Goal: Task Accomplishment & Management: Use online tool/utility

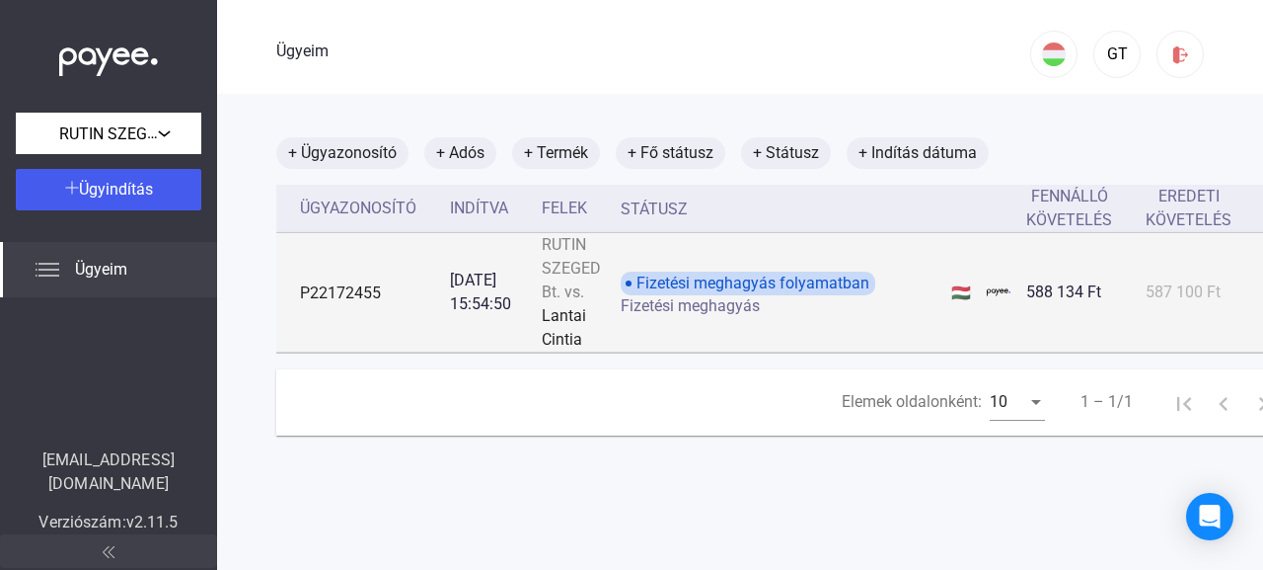
click at [358, 284] on font "P22172455" at bounding box center [340, 292] width 81 height 19
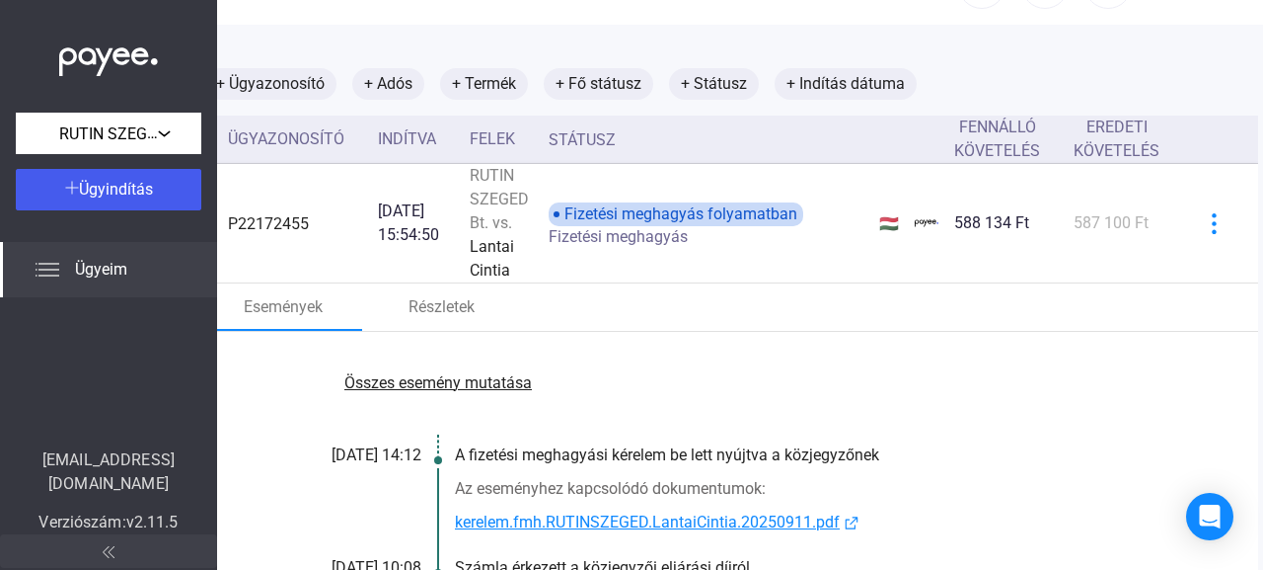
scroll to position [69, 143]
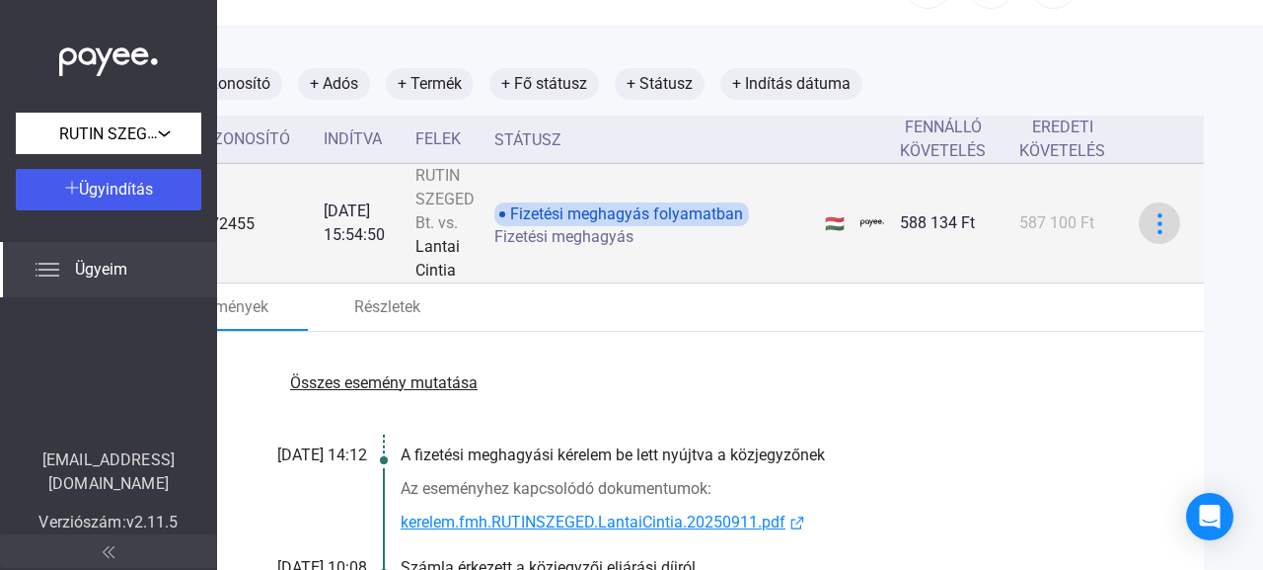
click at [1150, 223] on img at bounding box center [1160, 223] width 21 height 21
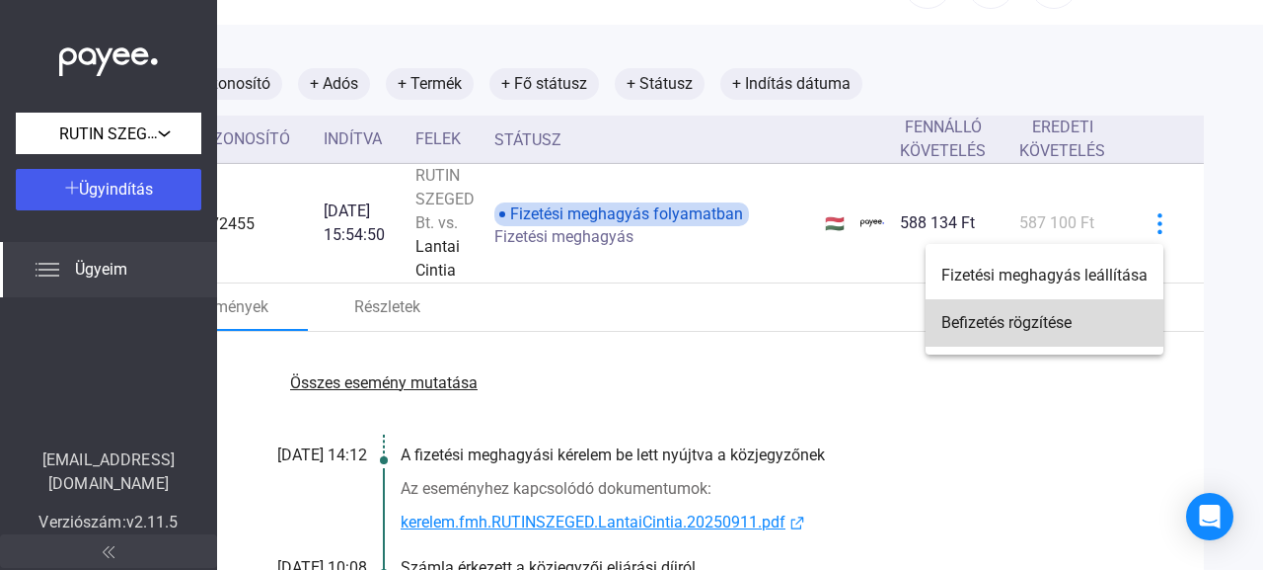
click at [996, 324] on font "Befizetés rögzítése" at bounding box center [1007, 322] width 130 height 19
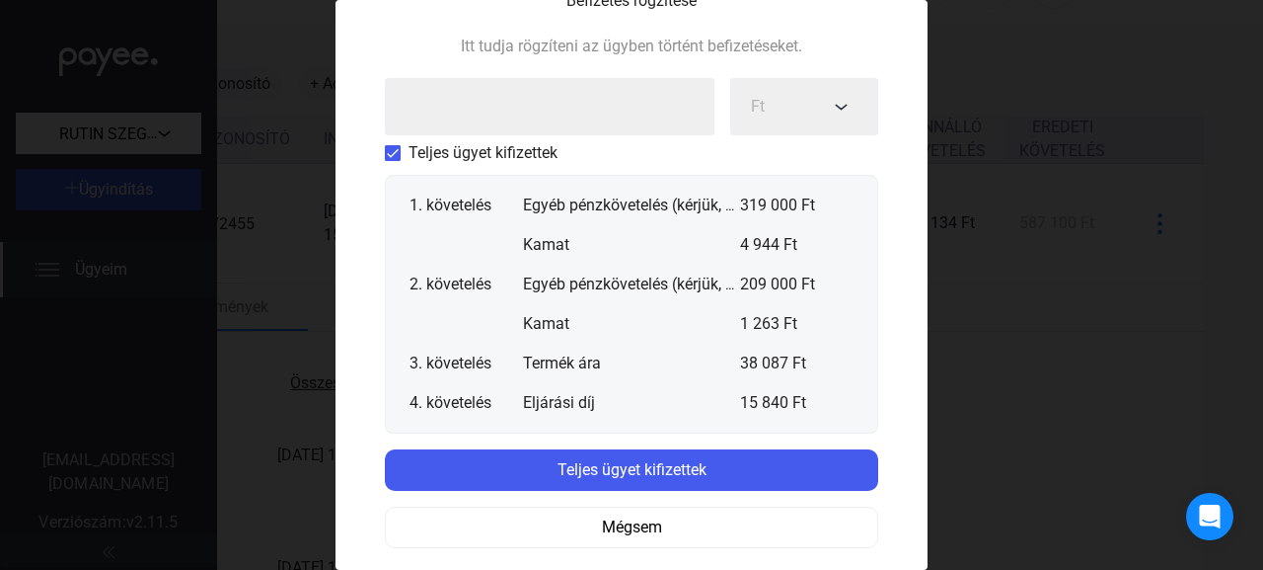
scroll to position [207, 0]
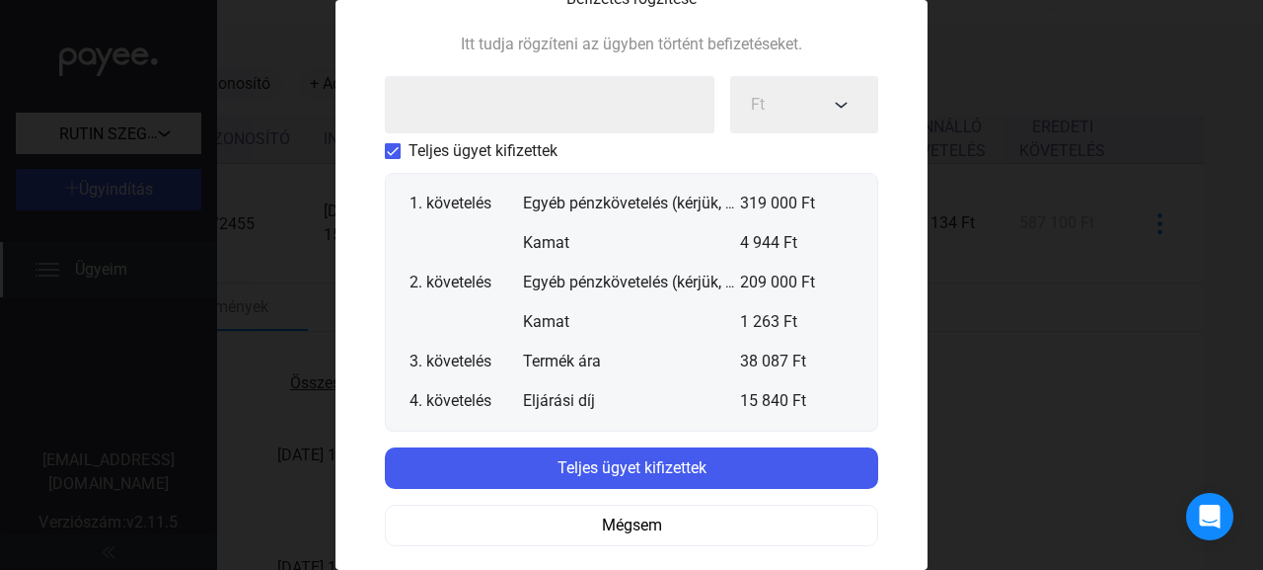
click at [385, 146] on span at bounding box center [393, 151] width 16 height 16
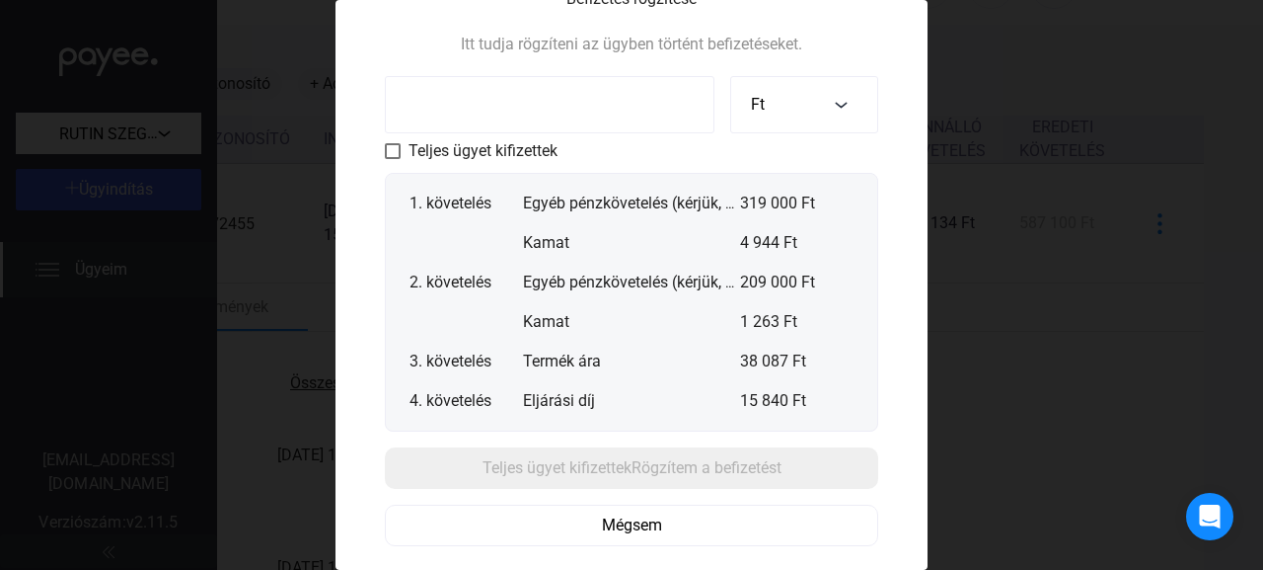
click at [593, 101] on input at bounding box center [550, 104] width 330 height 57
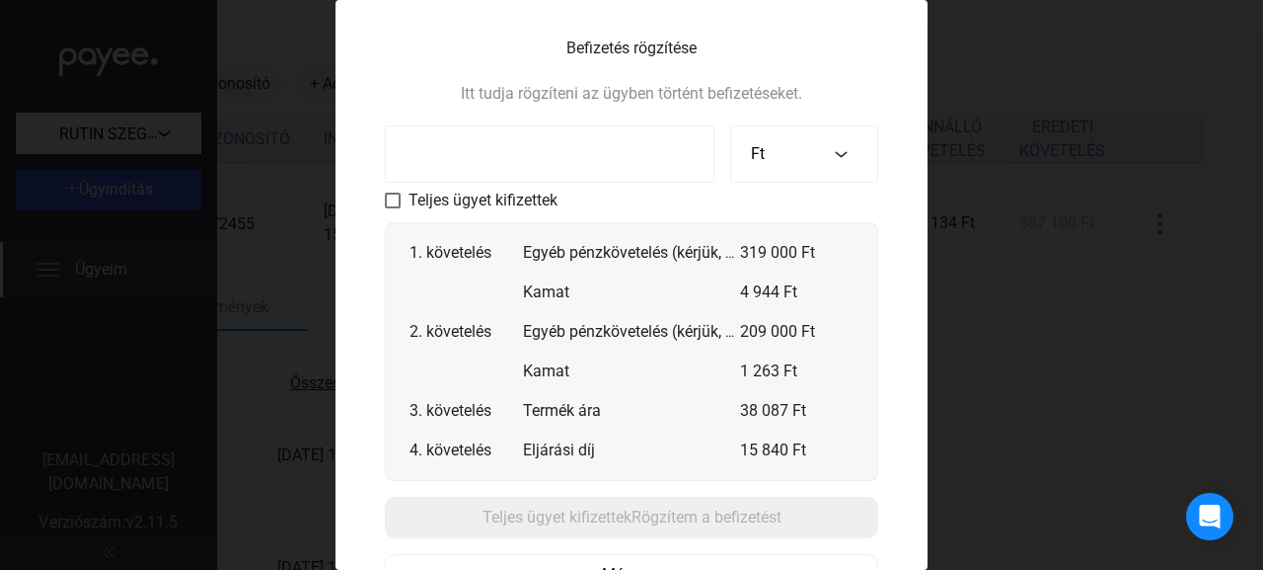
scroll to position [109, 0]
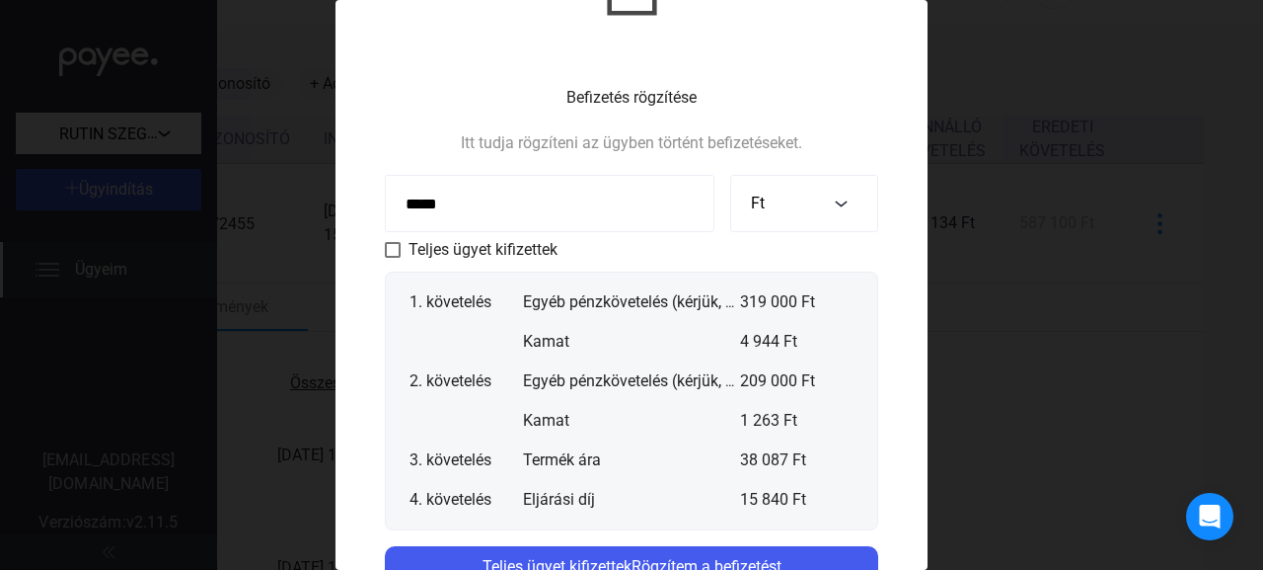
type input "******"
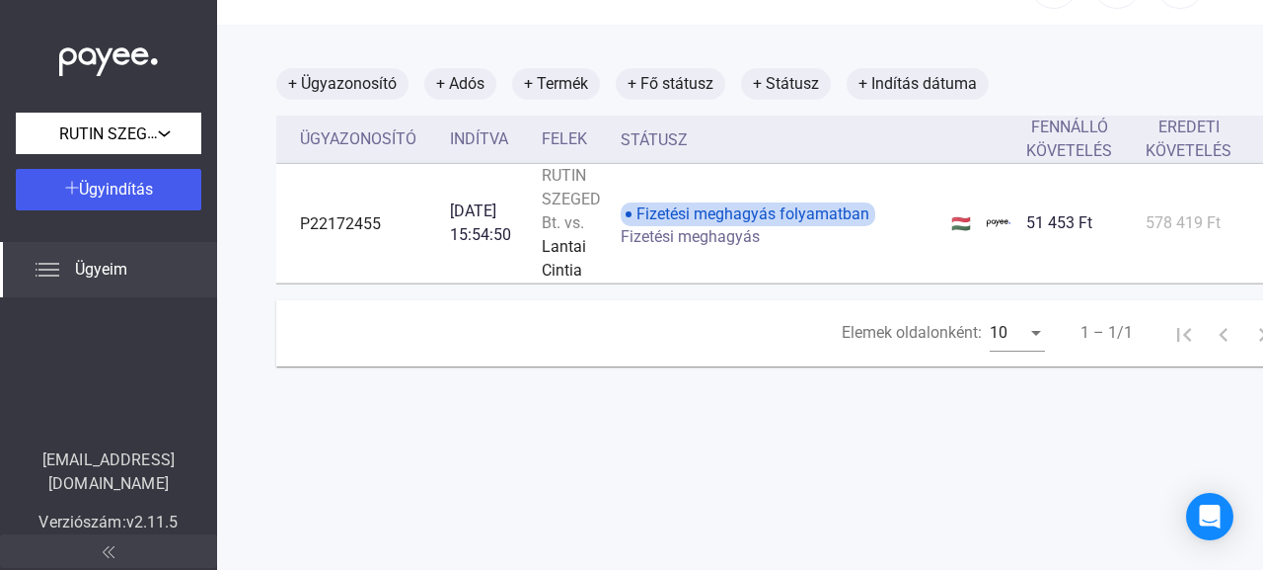
scroll to position [69, 143]
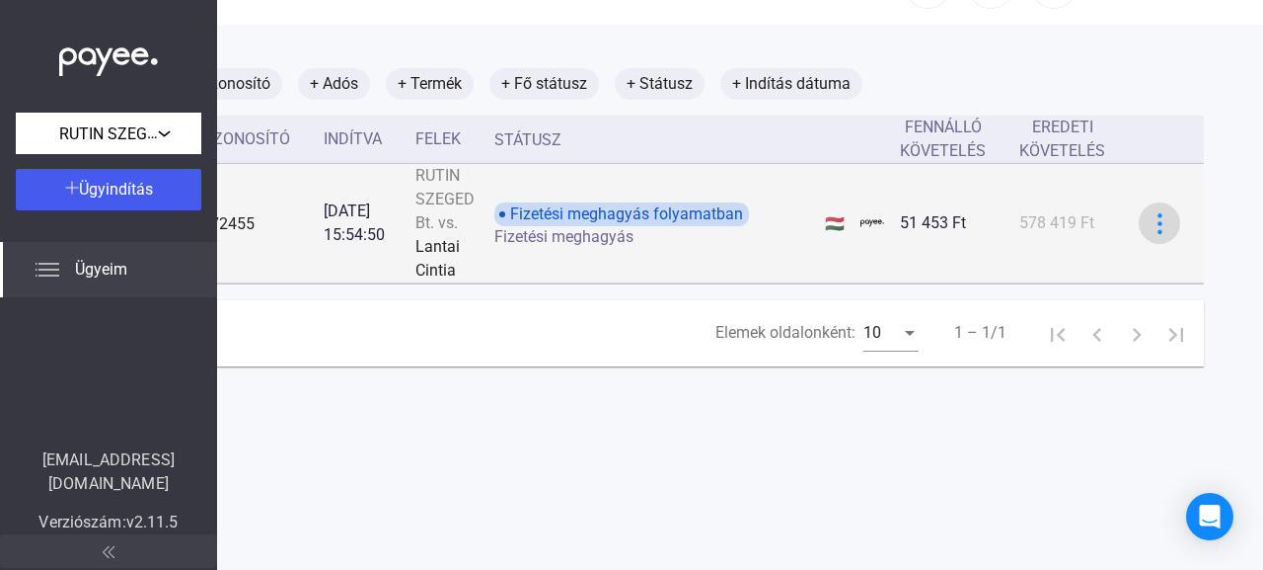
click at [1150, 225] on img at bounding box center [1160, 223] width 21 height 21
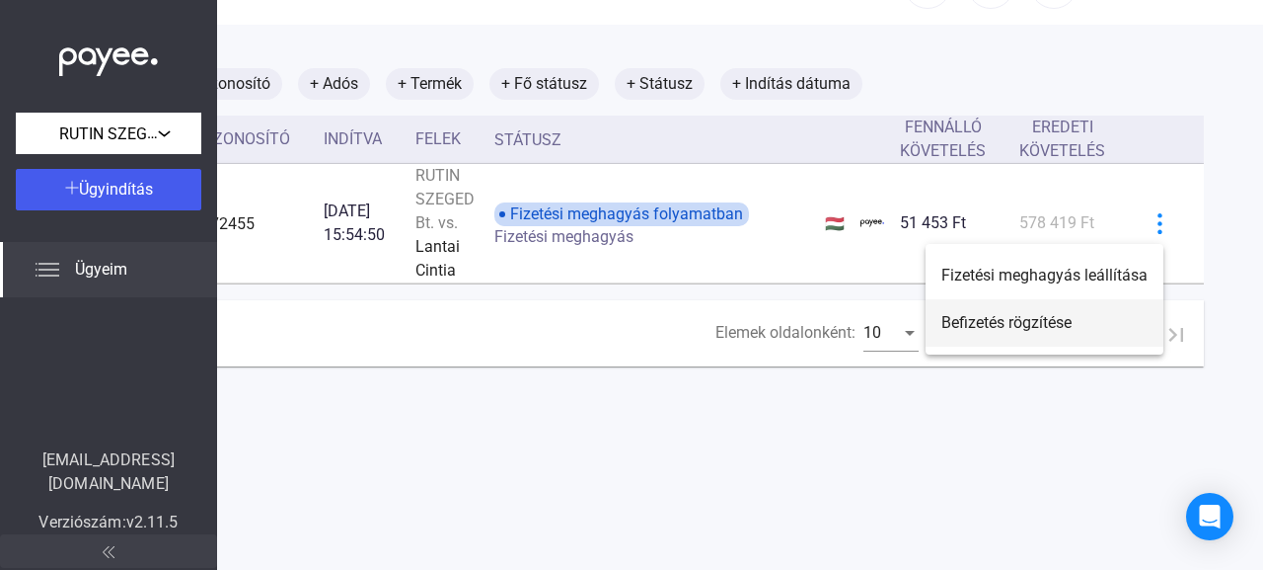
click at [1003, 326] on font "Befizetés rögzítése" at bounding box center [1007, 322] width 130 height 19
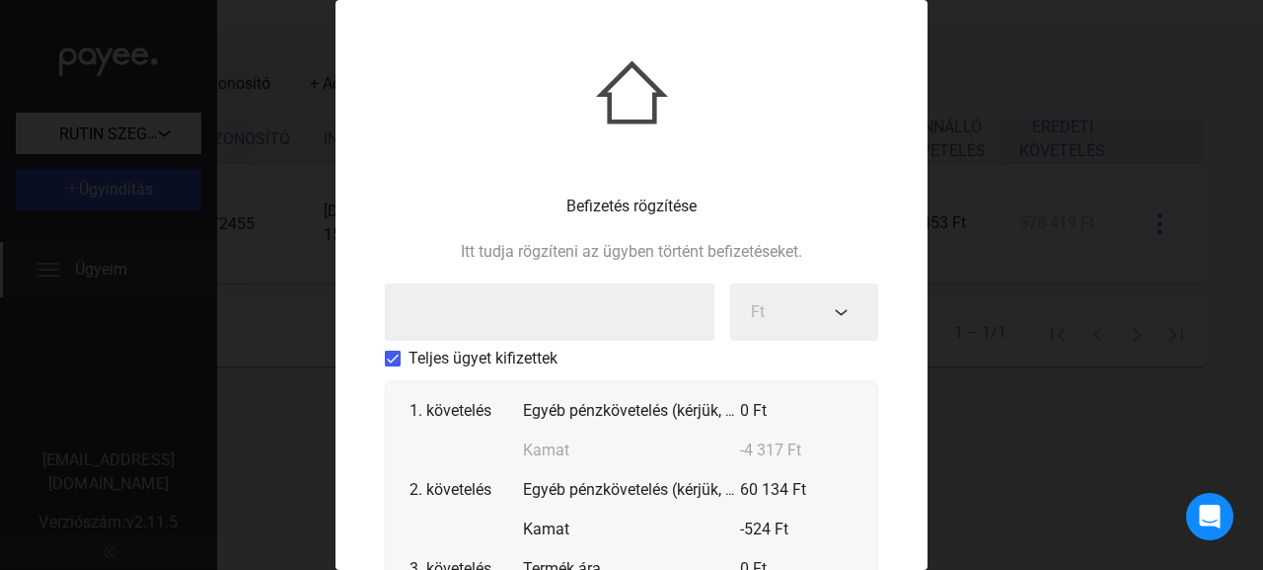
click at [390, 357] on span at bounding box center [393, 358] width 16 height 16
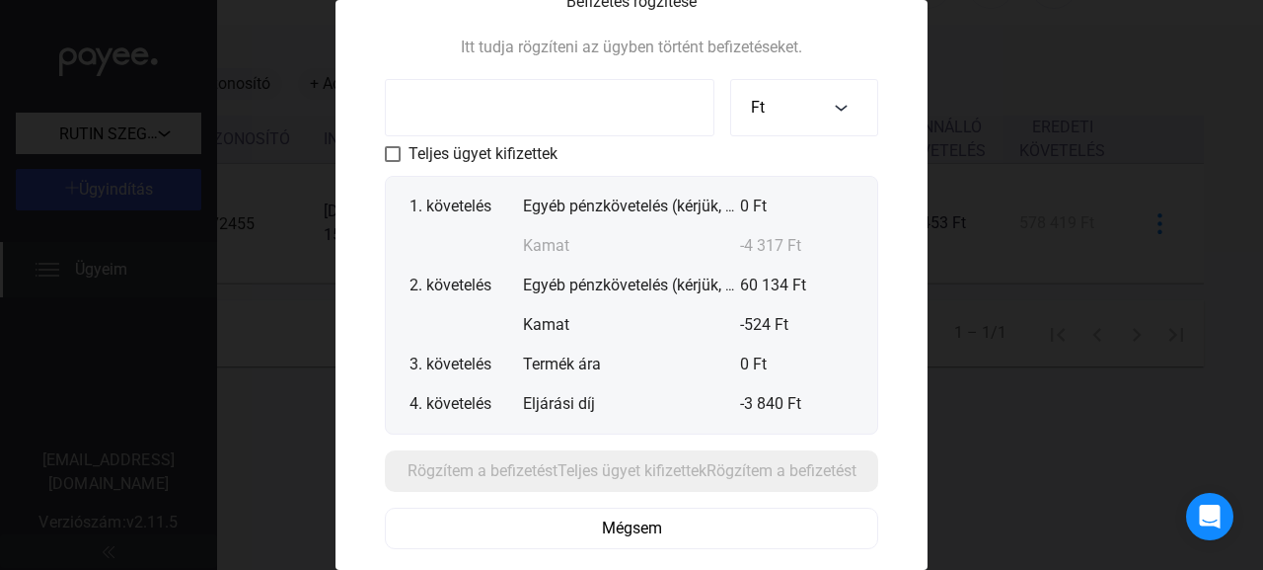
scroll to position [207, 0]
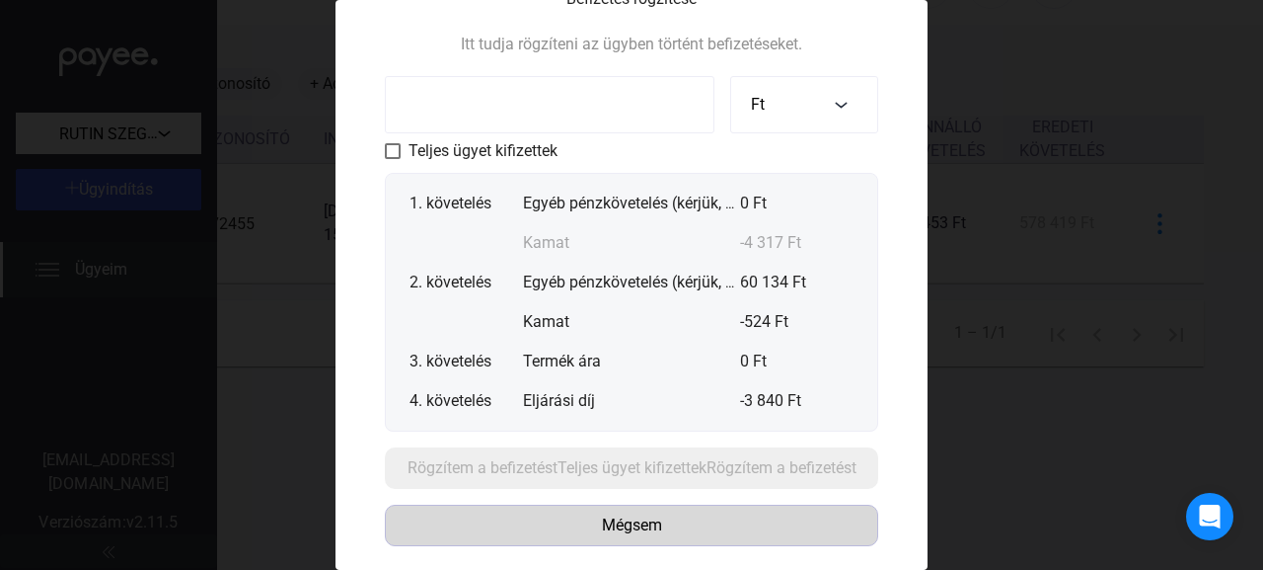
click at [628, 529] on font "Mégsem" at bounding box center [632, 524] width 60 height 19
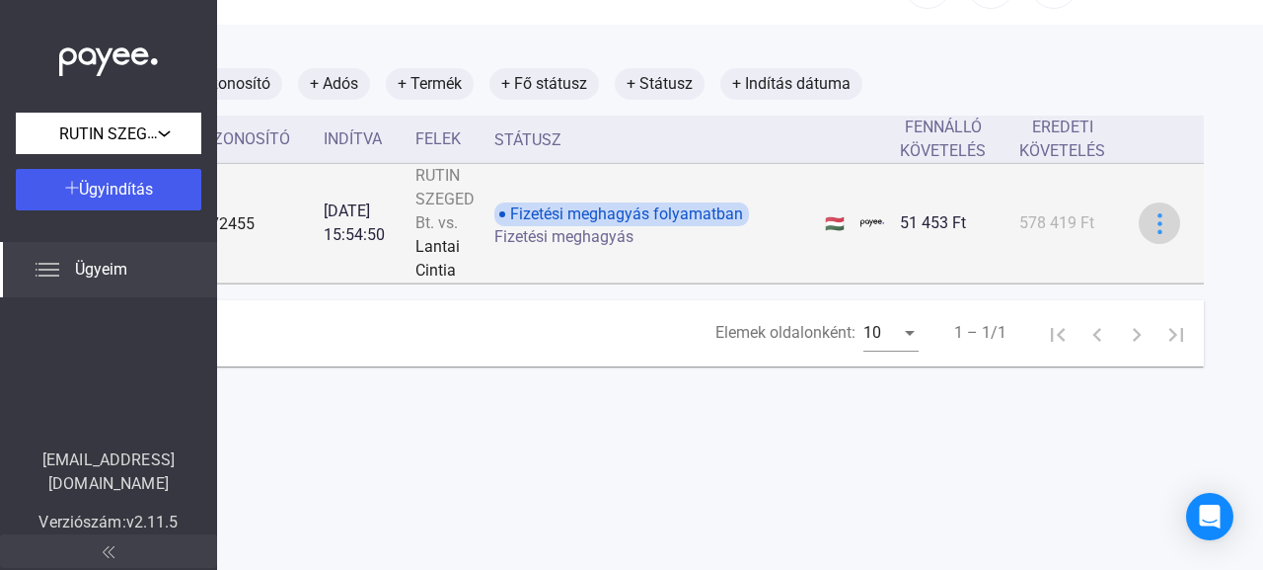
click at [1152, 219] on img at bounding box center [1160, 223] width 21 height 21
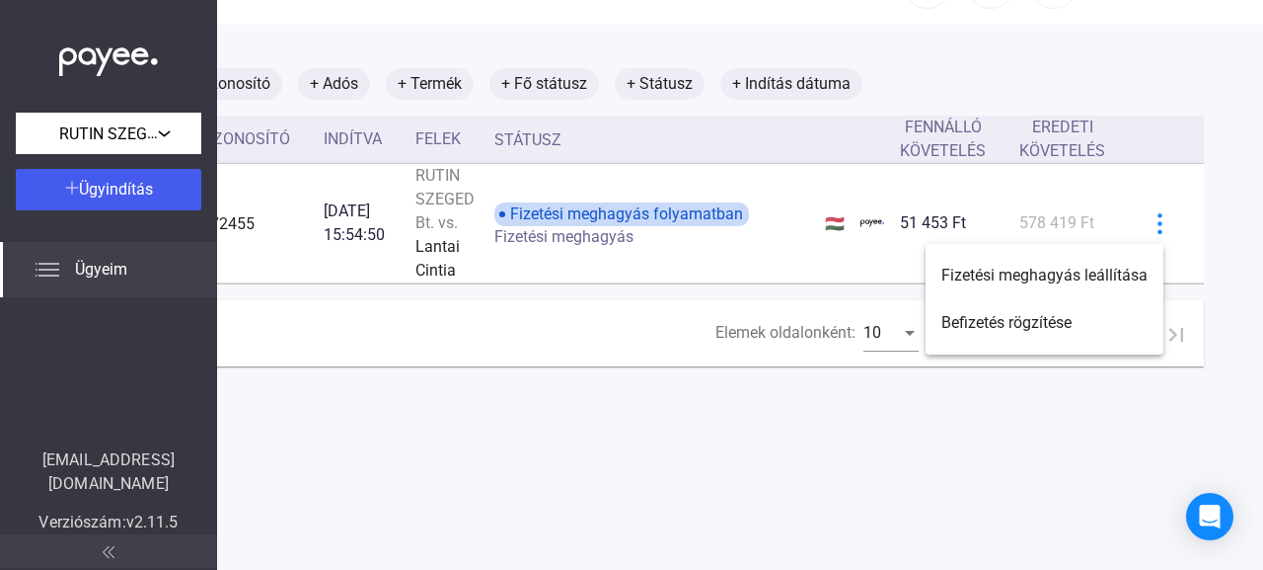
click at [530, 439] on div at bounding box center [631, 285] width 1263 height 570
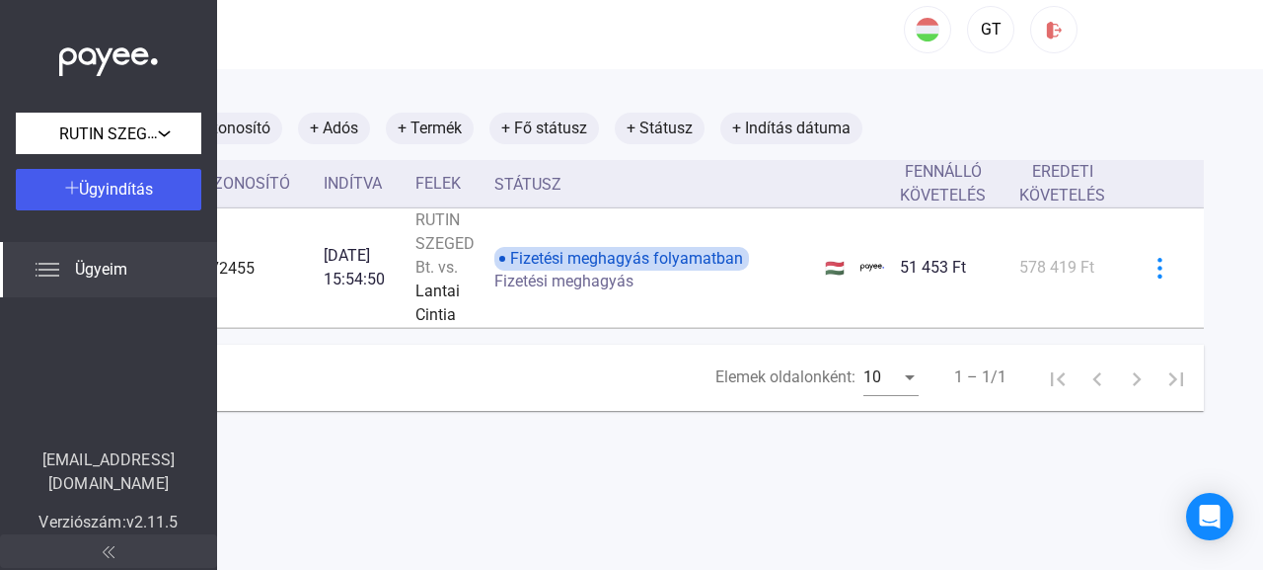
scroll to position [0, 143]
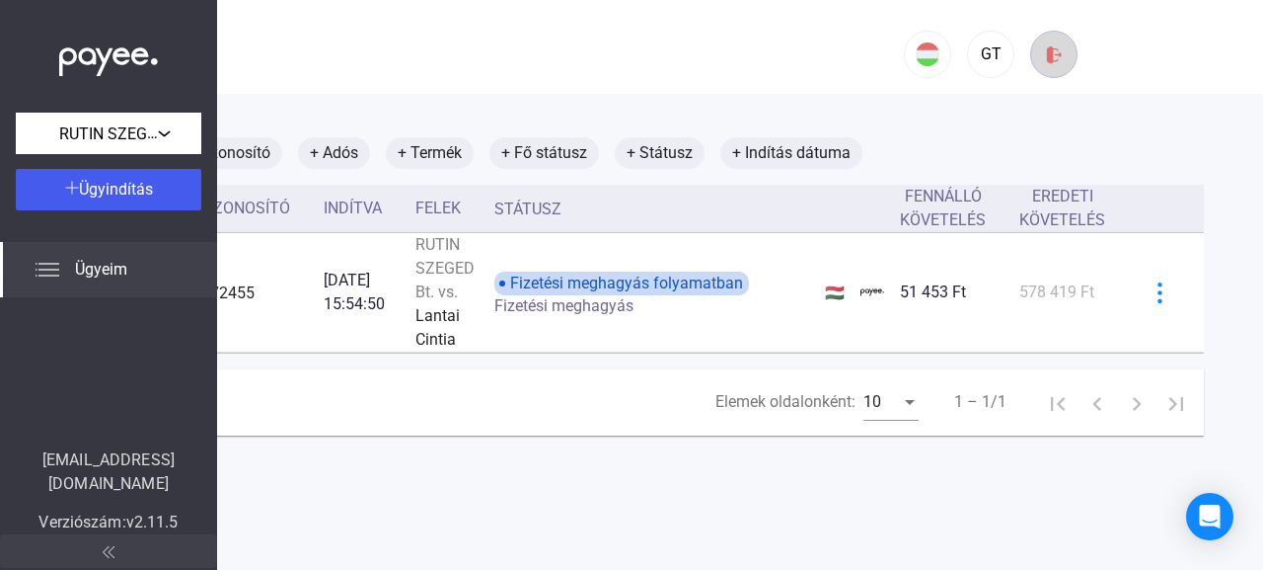
click at [1044, 57] on img at bounding box center [1054, 54] width 21 height 21
